Goal: Communication & Community: Answer question/provide support

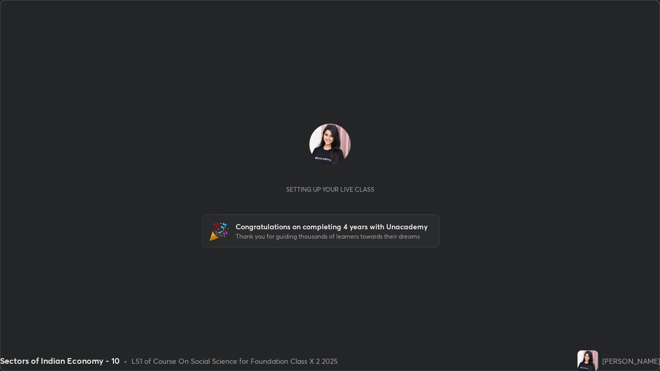
scroll to position [371, 660]
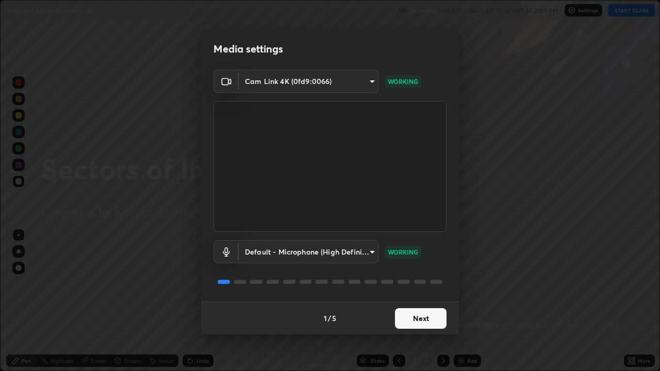
click at [423, 284] on button "Next" at bounding box center [421, 318] width 52 height 21
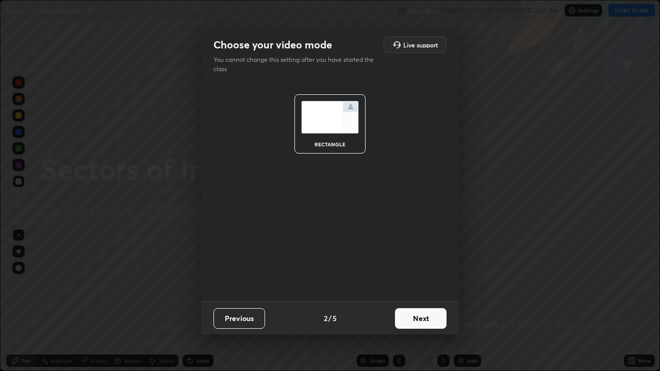
click at [418, 284] on button "Next" at bounding box center [421, 318] width 52 height 21
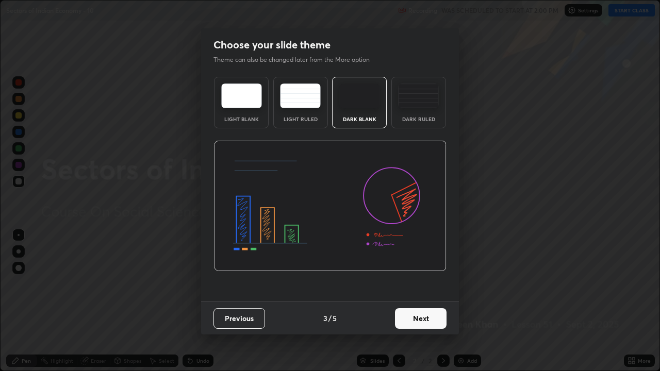
click at [414, 284] on button "Next" at bounding box center [421, 318] width 52 height 21
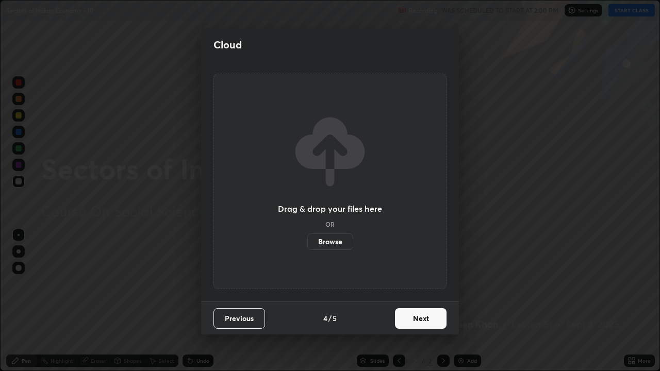
click at [418, 284] on button "Next" at bounding box center [421, 318] width 52 height 21
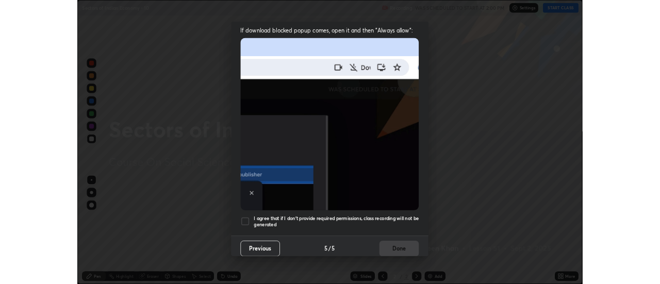
scroll to position [209, 0]
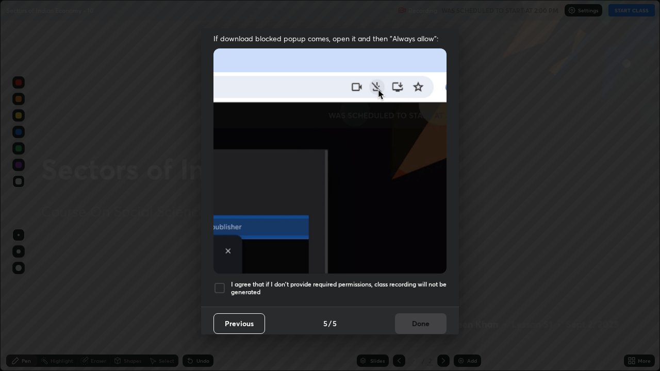
click at [220, 282] on div at bounding box center [219, 288] width 12 height 12
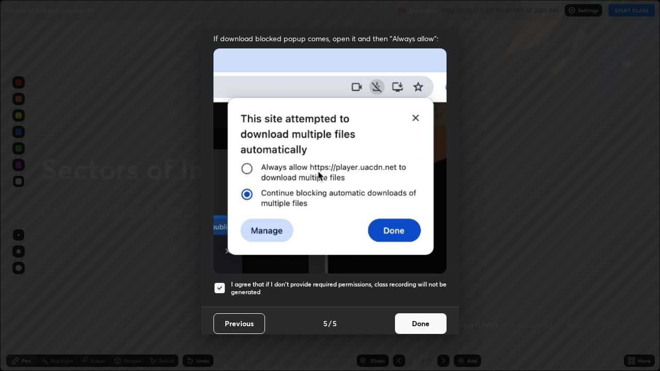
click at [412, 284] on button "Done" at bounding box center [421, 323] width 52 height 21
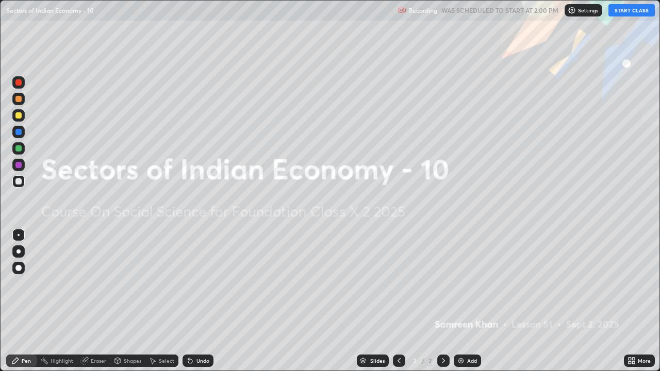
click at [624, 14] on button "START CLASS" at bounding box center [631, 10] width 46 height 12
click at [470, 284] on div "Add" at bounding box center [472, 360] width 10 height 5
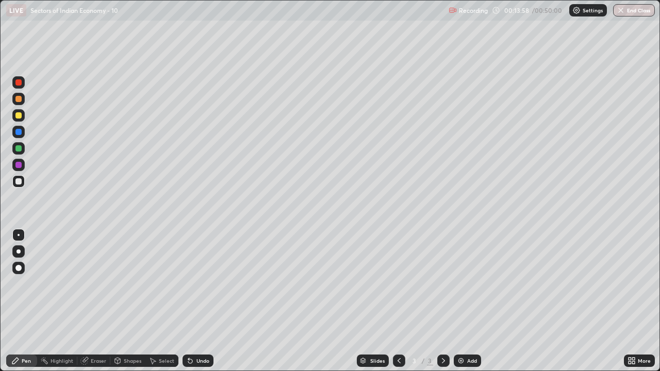
click at [91, 284] on div "Eraser" at bounding box center [98, 360] width 15 height 5
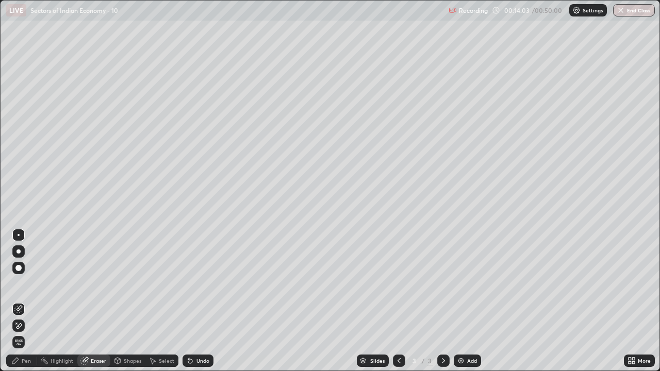
click at [29, 284] on div "Pen" at bounding box center [26, 360] width 9 height 5
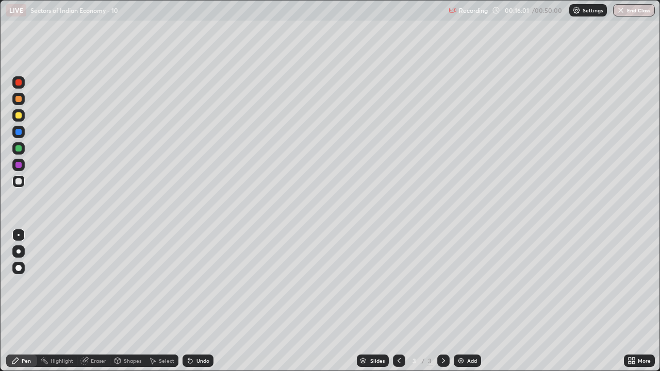
click at [466, 284] on div "Add" at bounding box center [467, 361] width 27 height 12
click at [458, 284] on img at bounding box center [461, 361] width 8 height 8
click at [19, 137] on div at bounding box center [18, 132] width 12 height 12
click at [21, 112] on div at bounding box center [18, 115] width 12 height 12
click at [399, 284] on icon at bounding box center [399, 361] width 8 height 8
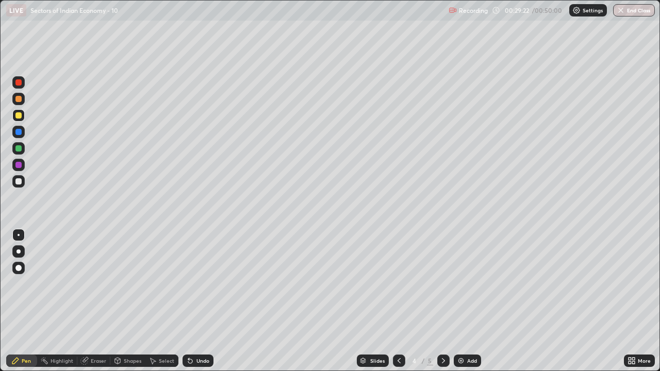
click at [462, 284] on img at bounding box center [461, 361] width 8 height 8
click at [94, 284] on div "Eraser" at bounding box center [98, 360] width 15 height 5
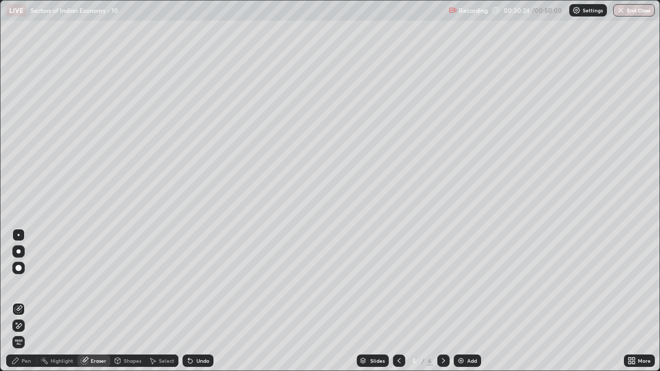
click at [28, 284] on div "Pen" at bounding box center [21, 361] width 31 height 12
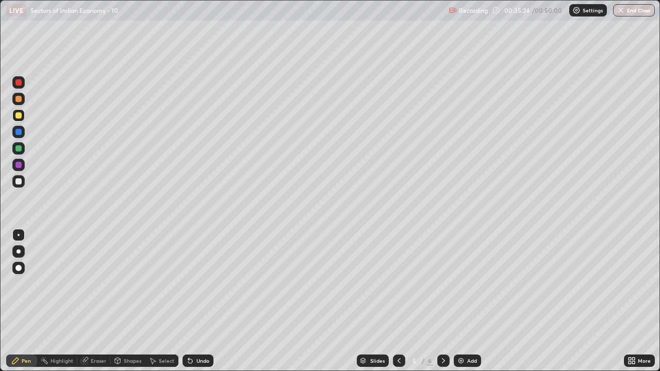
click at [626, 11] on button "End Class" at bounding box center [634, 10] width 42 height 12
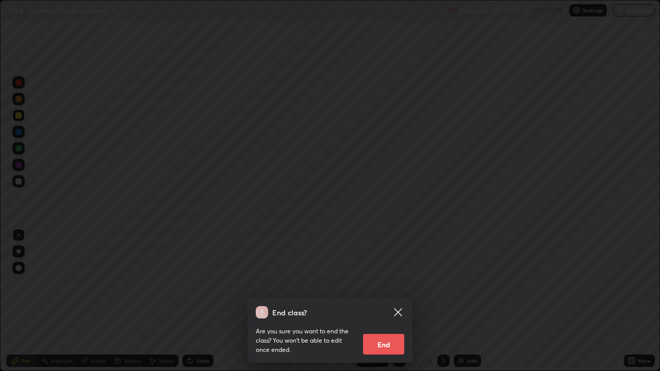
click at [396, 284] on button "End" at bounding box center [383, 344] width 41 height 21
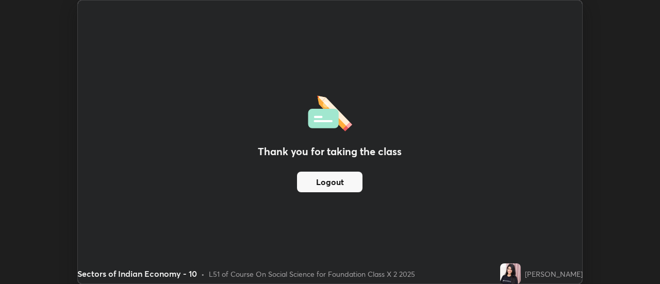
scroll to position [51270, 50894]
